Goal: Use online tool/utility: Utilize a website feature to perform a specific function

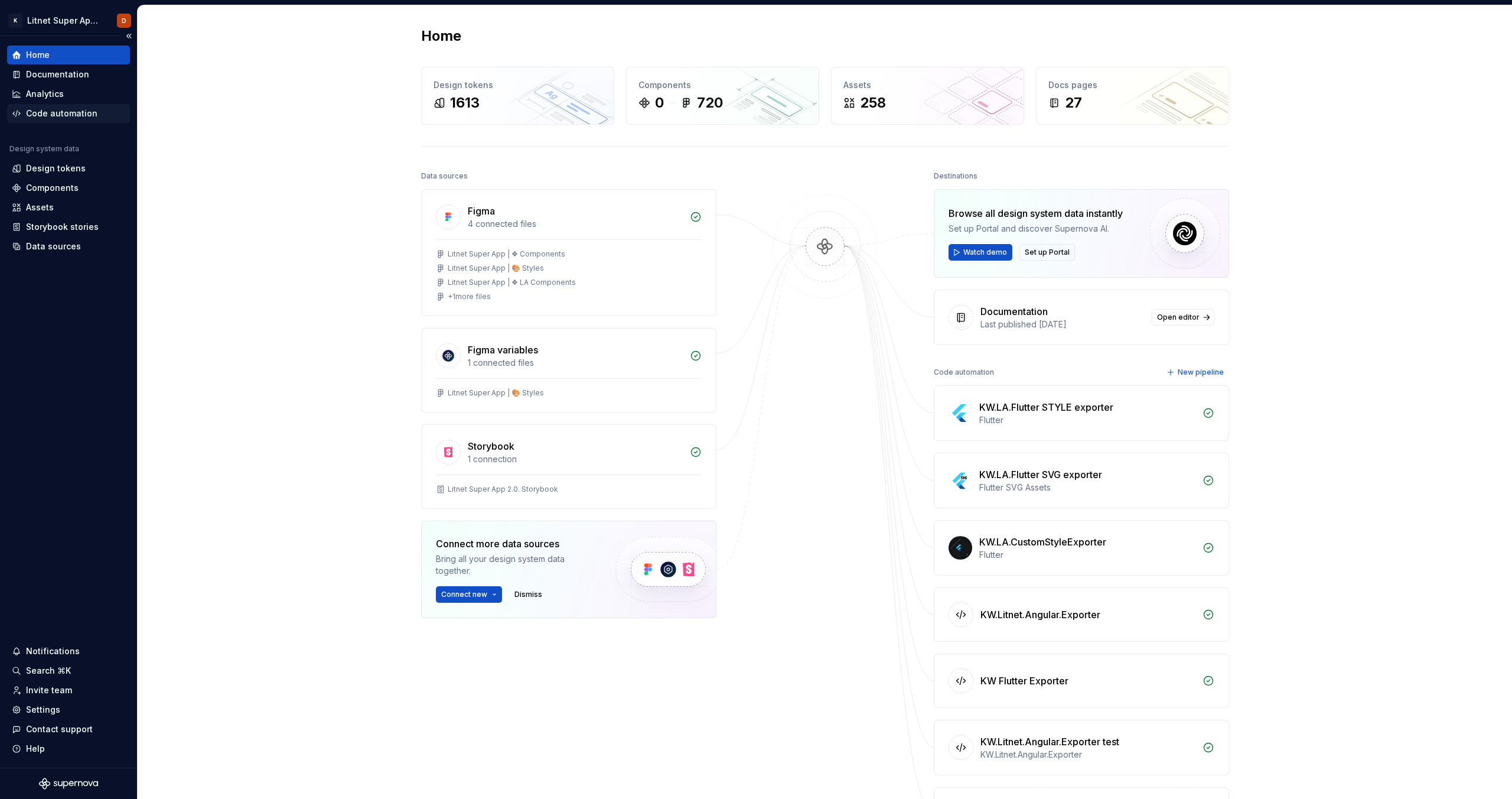
click at [61, 110] on div "Code automation" at bounding box center [62, 114] width 71 height 12
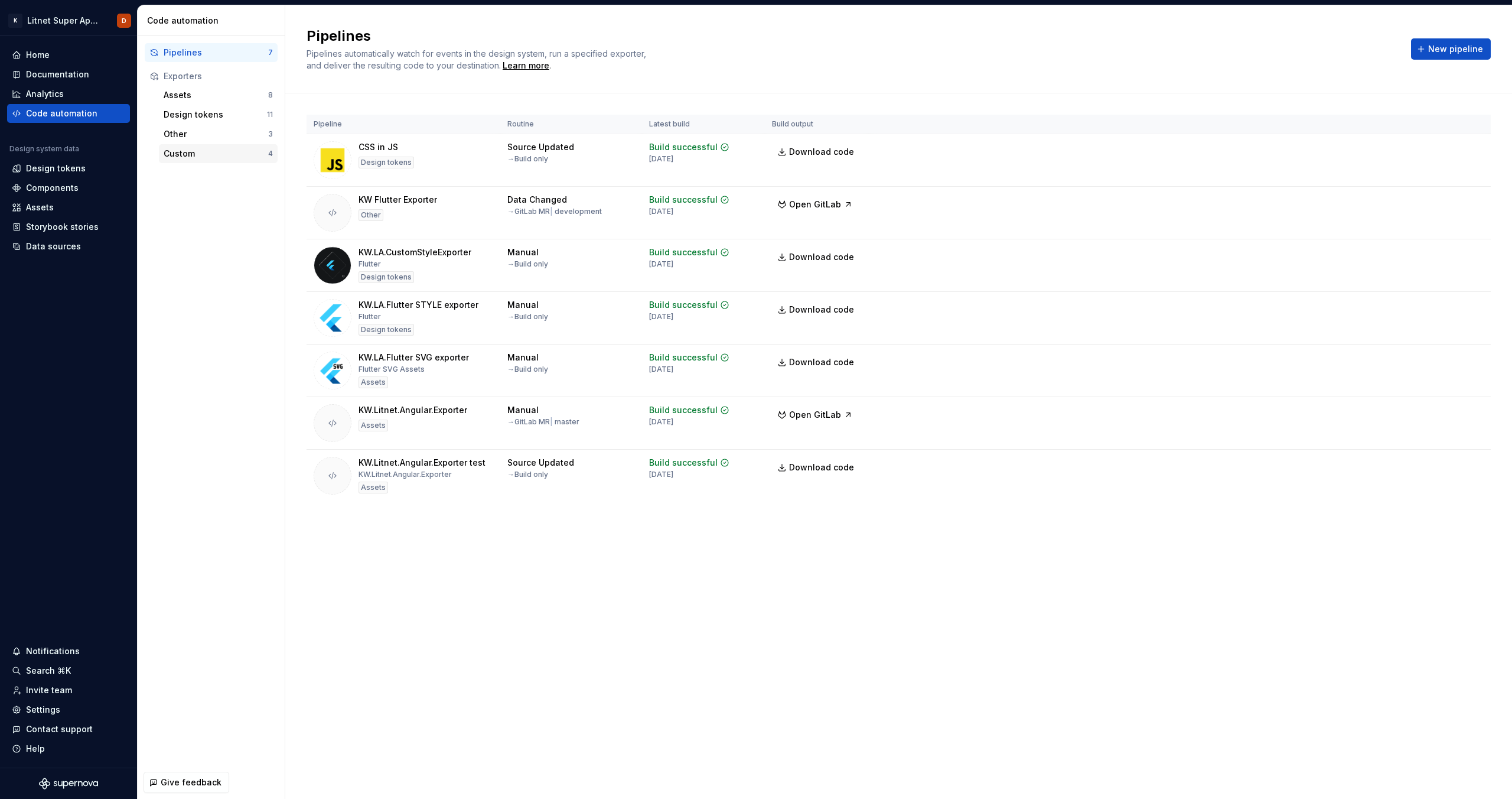
click at [206, 156] on div "Custom" at bounding box center [215, 154] width 105 height 12
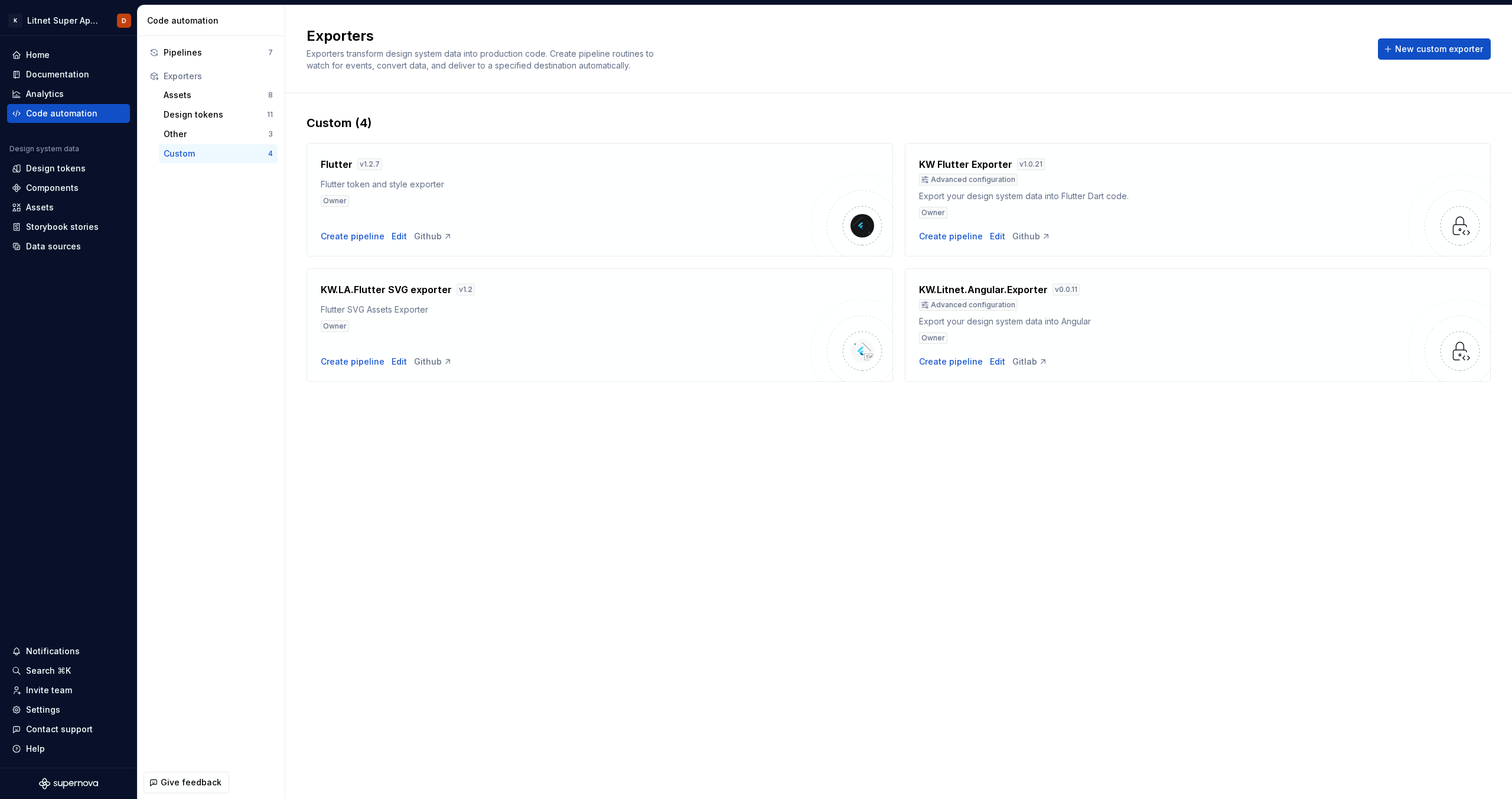
click at [1222, 302] on div "Advanced configuration" at bounding box center [1163, 305] width 489 height 12
click at [990, 361] on div "Edit" at bounding box center [997, 362] width 15 height 12
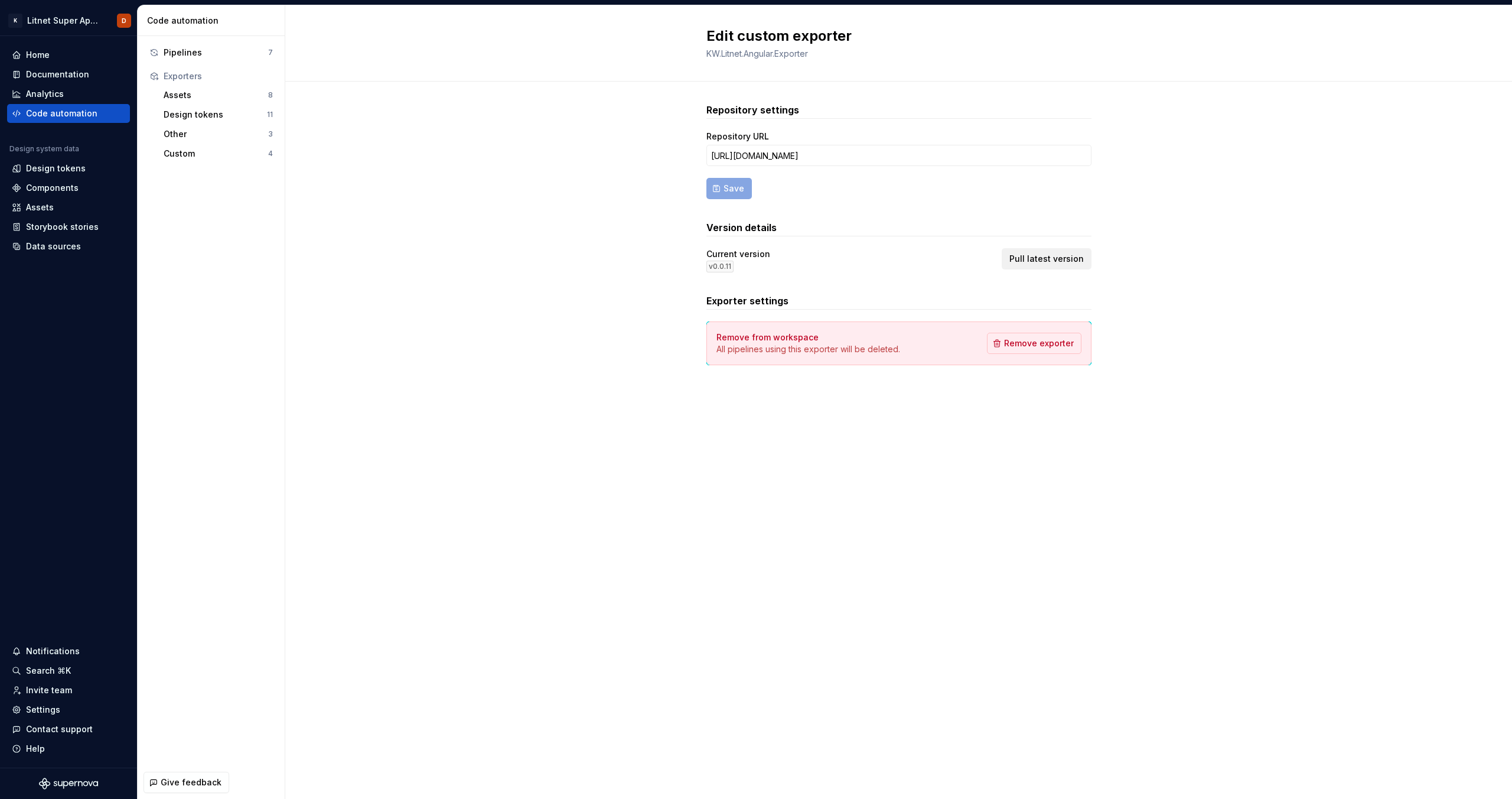
click at [1028, 259] on span "Pull latest version" at bounding box center [1046, 259] width 74 height 12
click at [195, 54] on div "Pipelines" at bounding box center [215, 53] width 105 height 12
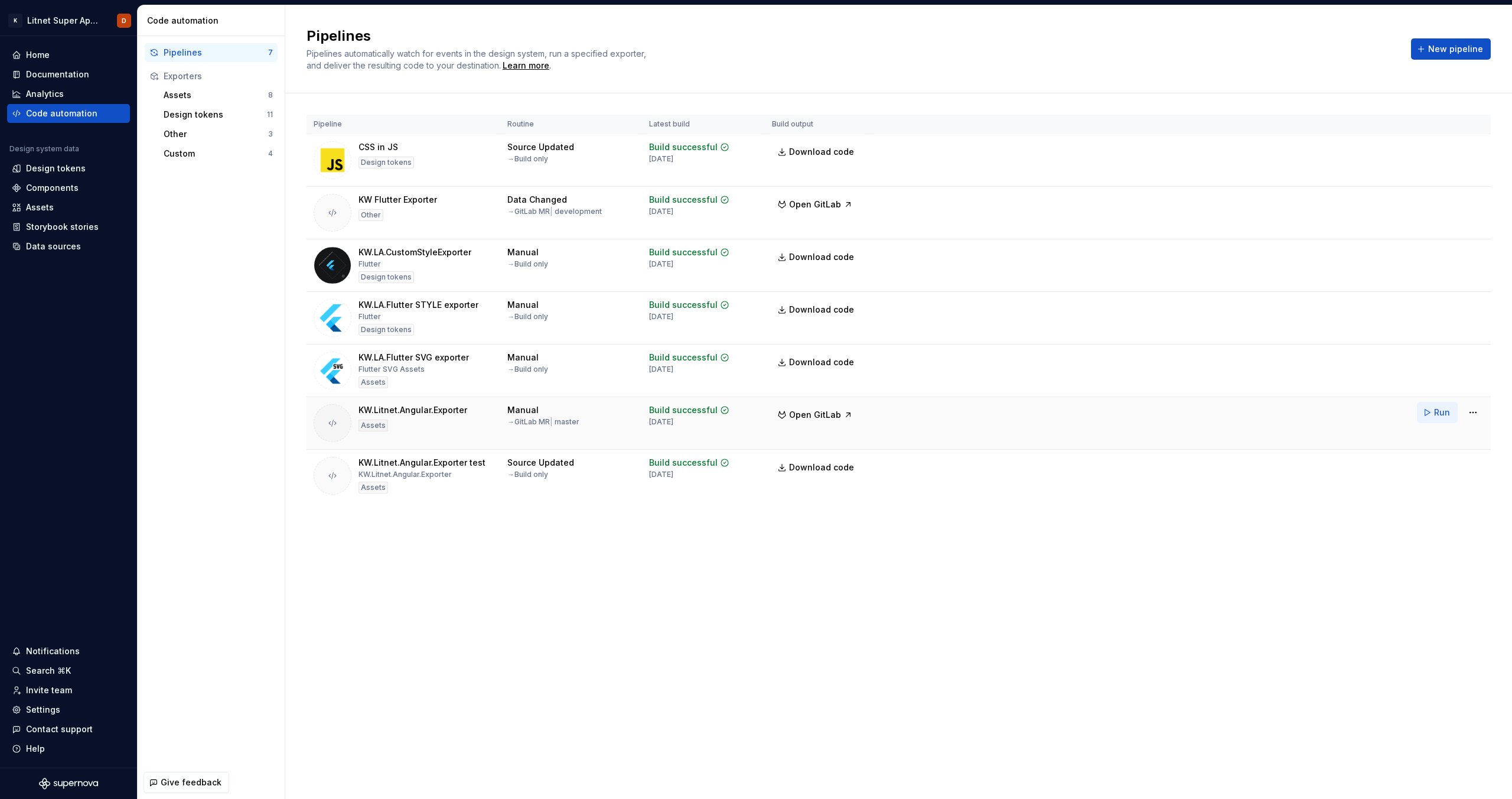
click at [1442, 413] on span "Run" at bounding box center [1442, 413] width 16 height 12
